Goal: Navigation & Orientation: Find specific page/section

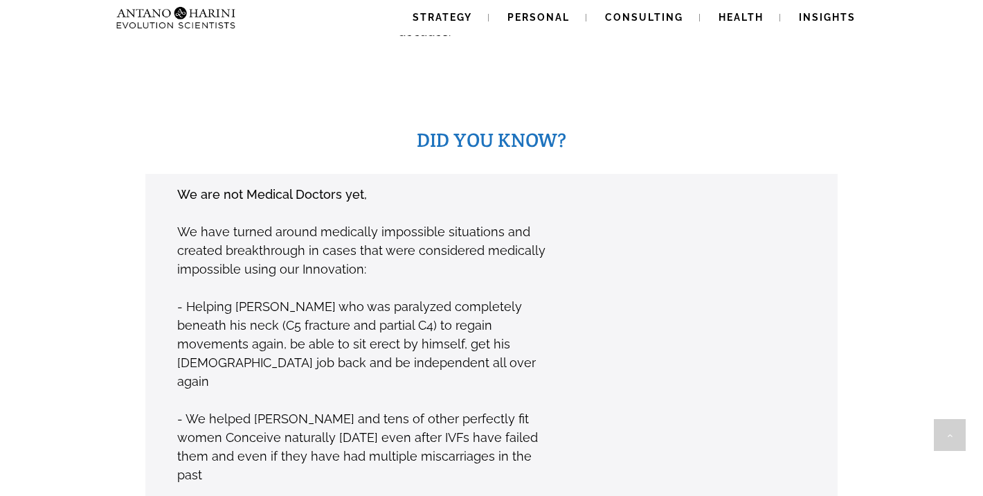
scroll to position [973, 1]
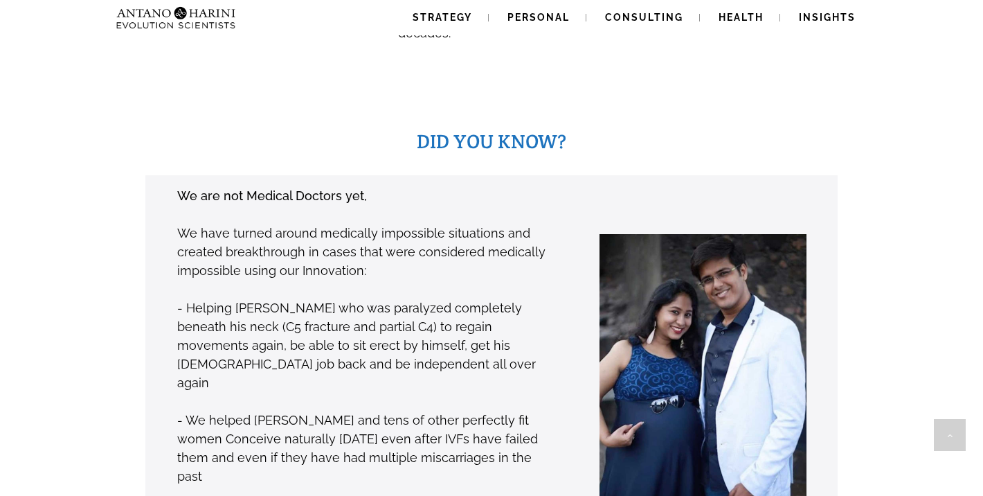
click at [507, 175] on div "We are not Medical Doctors yet, We have turned around medically impossible situ…" at bounding box center [469, 382] width 735 height 415
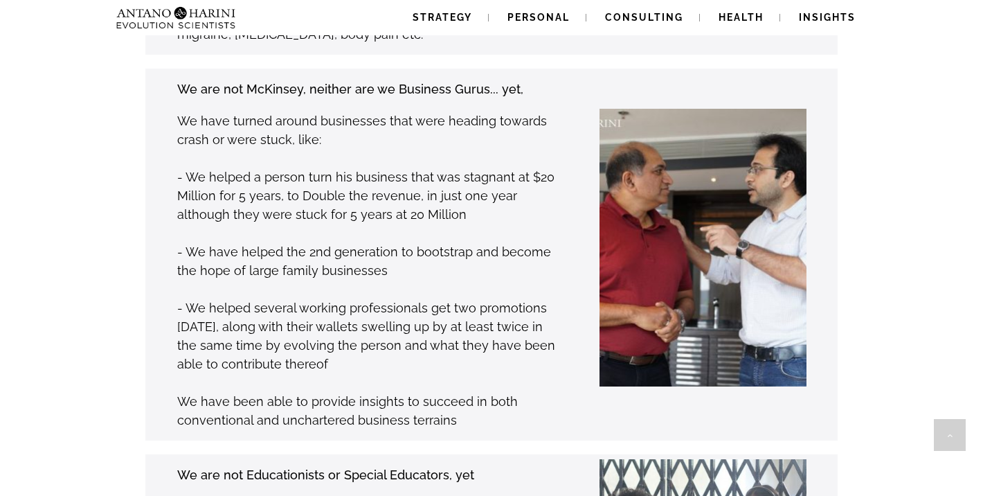
scroll to position [1516, 0]
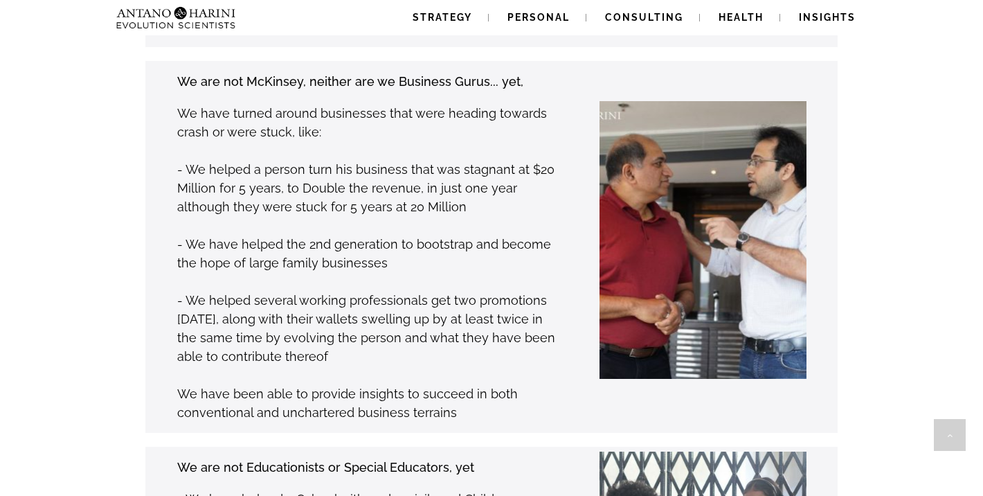
click at [629, 101] on img at bounding box center [710, 239] width 415 height 277
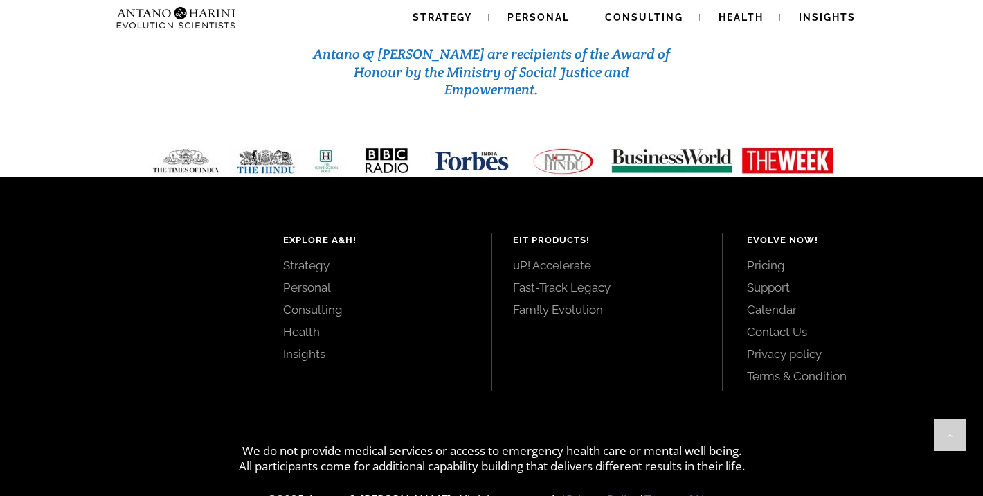
scroll to position [6019, 0]
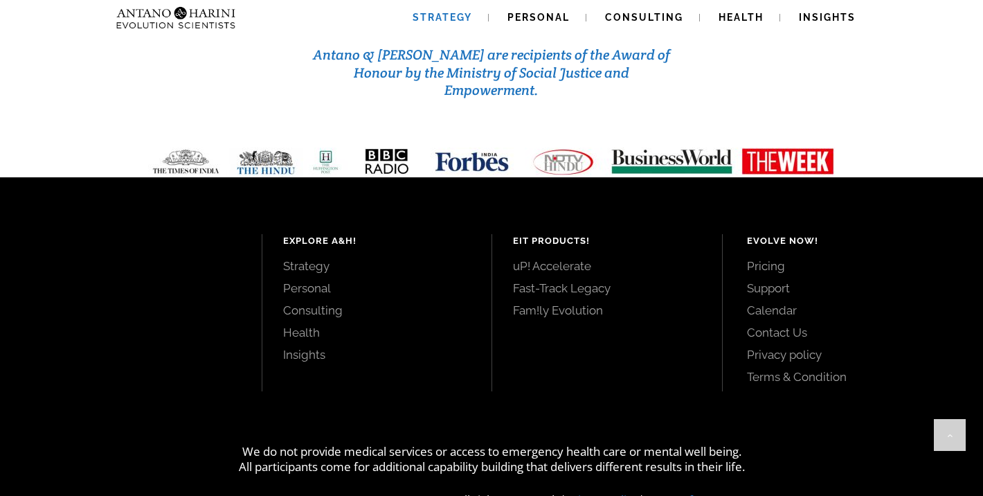
click at [436, 19] on span "Strategy" at bounding box center [443, 17] width 60 height 11
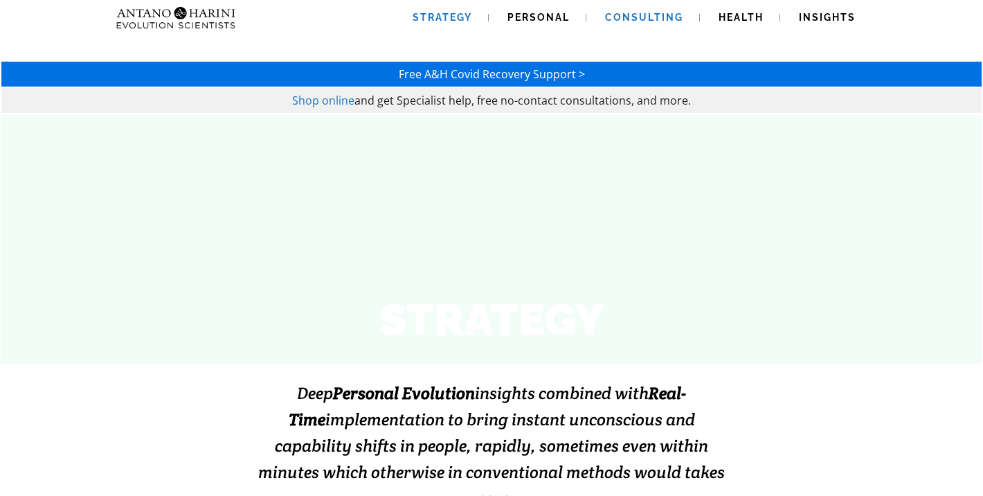
click at [669, 27] on link "Consulting" at bounding box center [644, 17] width 111 height 35
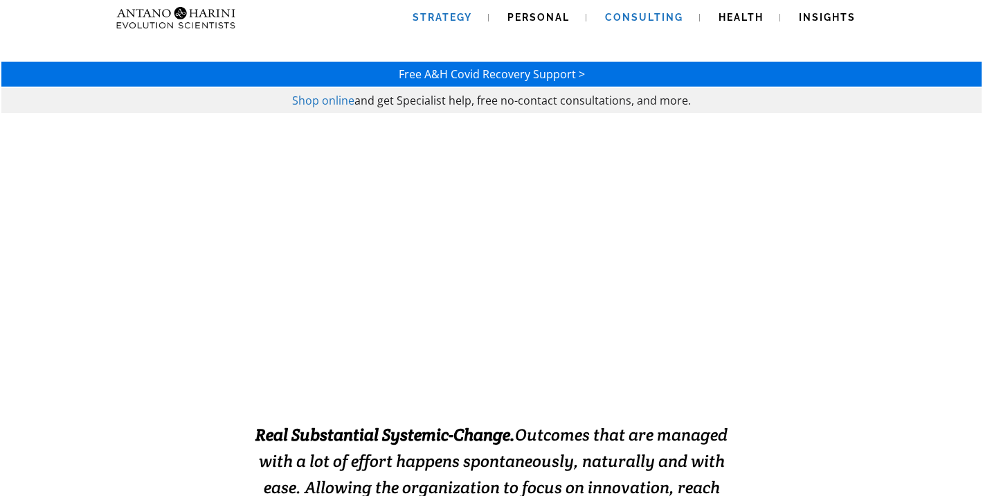
click at [438, 17] on span "Strategy" at bounding box center [443, 17] width 60 height 11
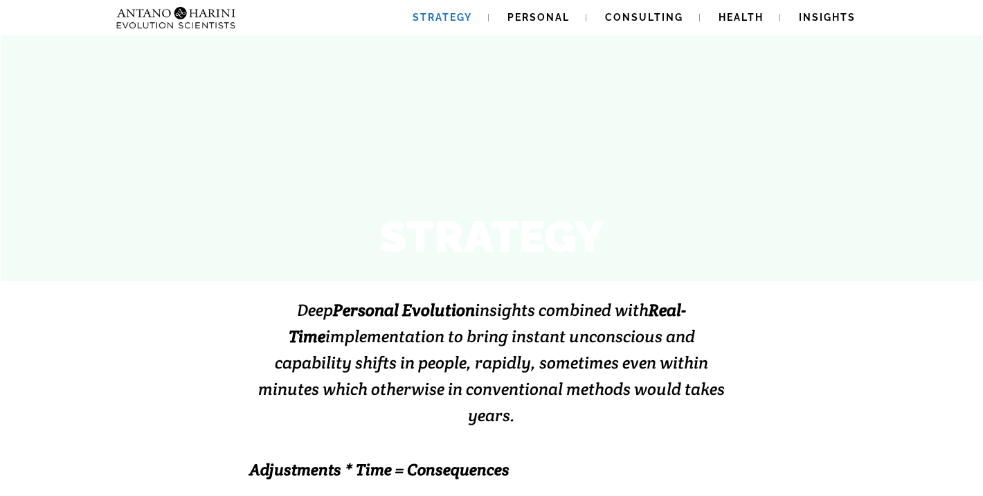
scroll to position [84, 0]
